Goal: Check status: Check status

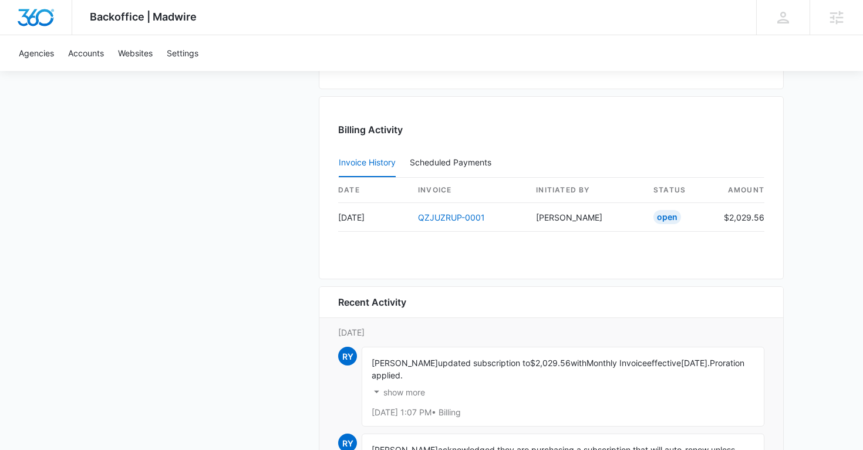
scroll to position [1155, 0]
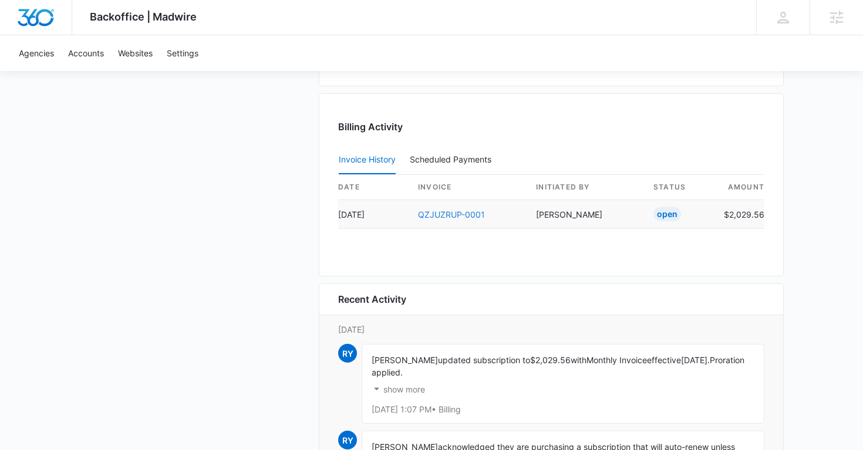
click at [448, 215] on link "QZJUZRUP-0001" at bounding box center [451, 215] width 67 height 10
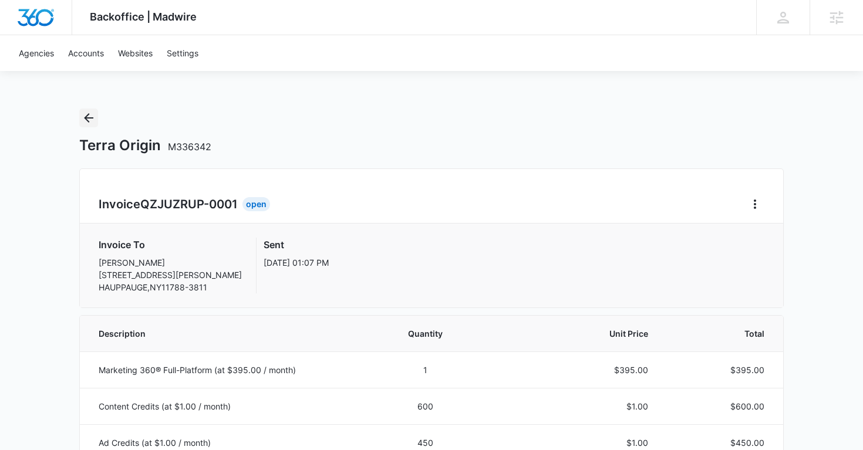
click at [83, 121] on icon "Back" at bounding box center [89, 118] width 14 height 14
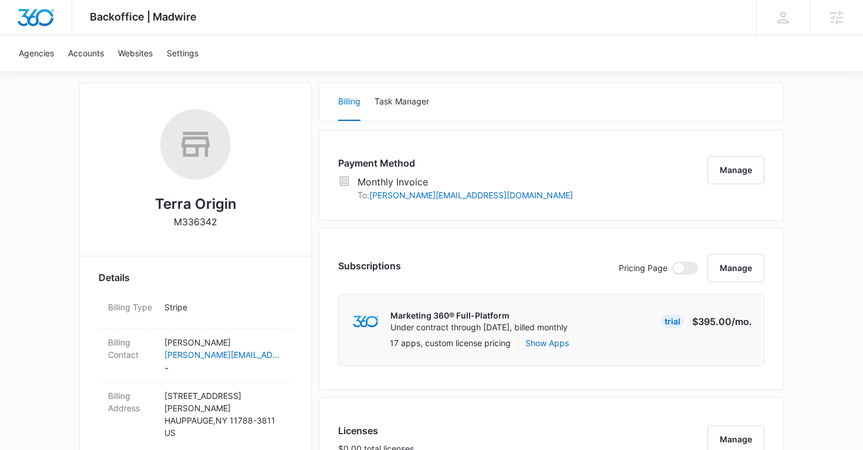
scroll to position [154, 0]
